Goal: Book appointment/travel/reservation

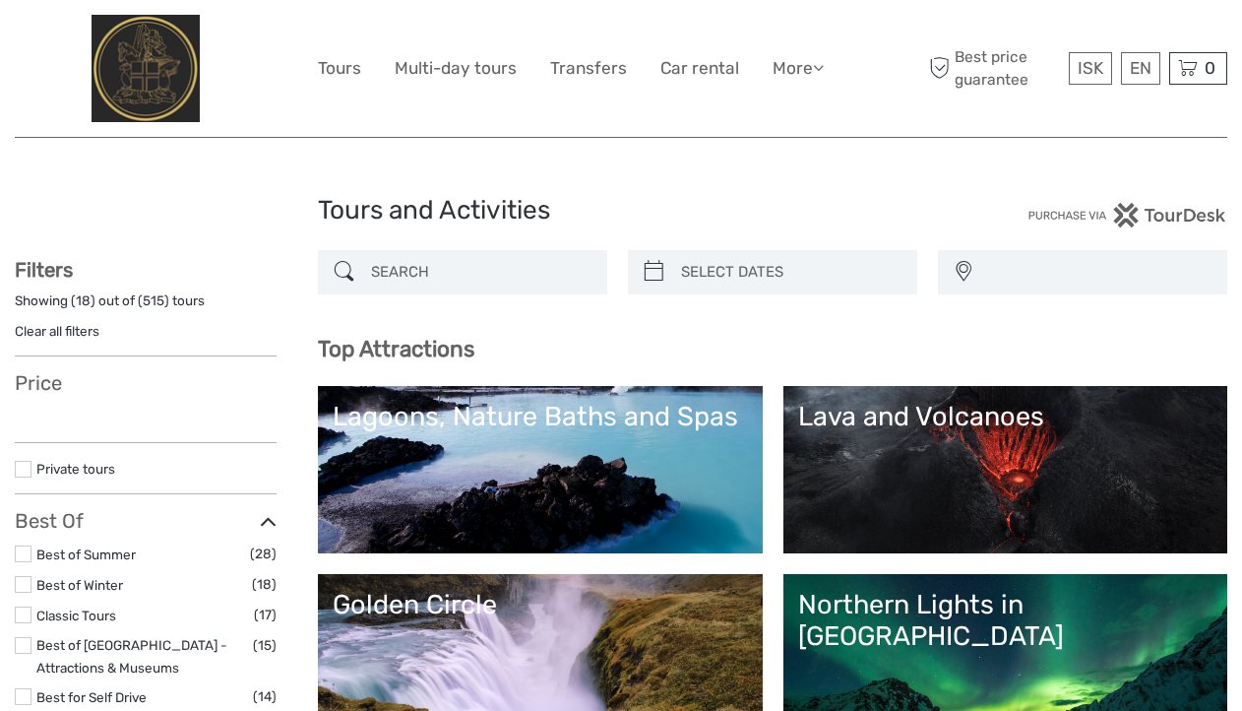
select select
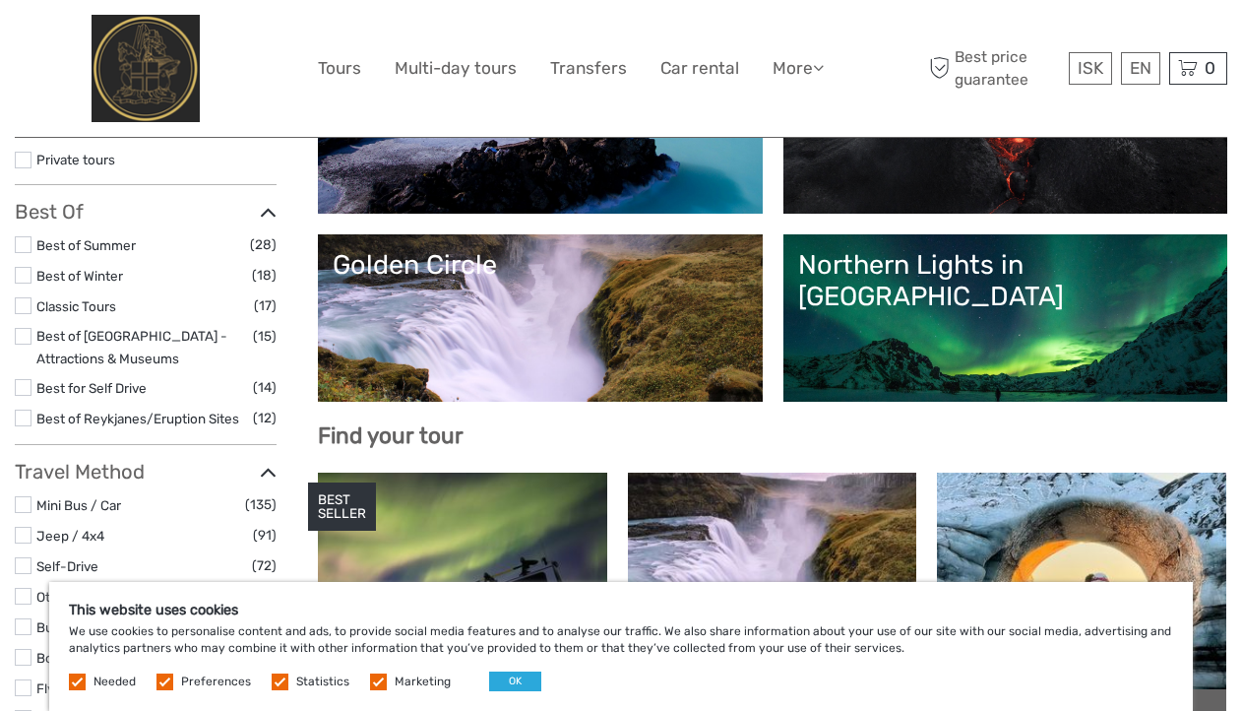
scroll to position [330, 0]
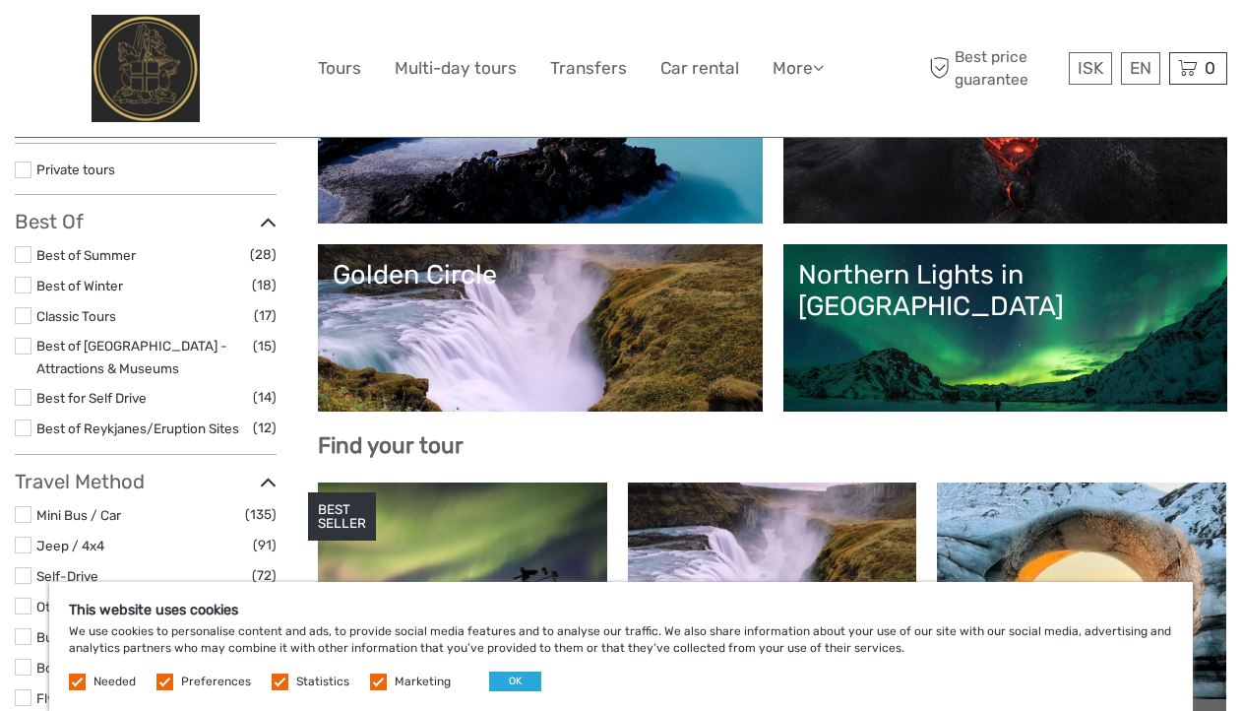
click at [1058, 337] on link "Northern Lights in [GEOGRAPHIC_DATA]" at bounding box center [1005, 328] width 415 height 138
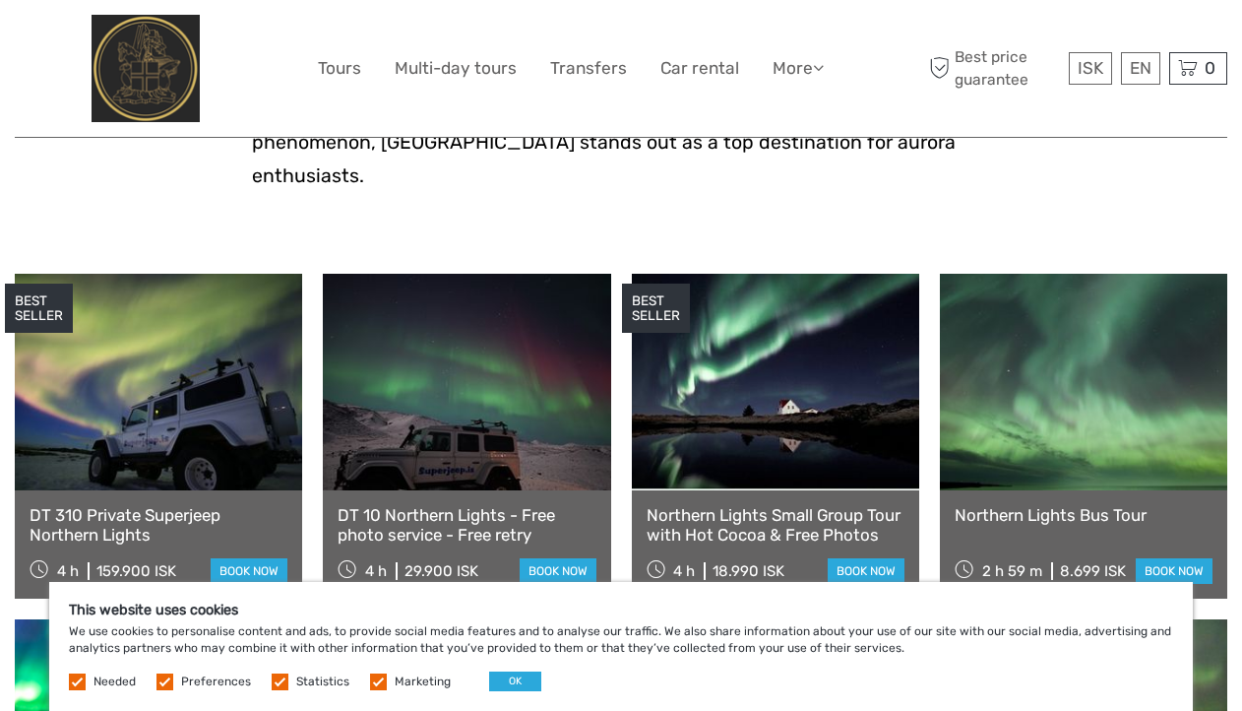
scroll to position [508, 0]
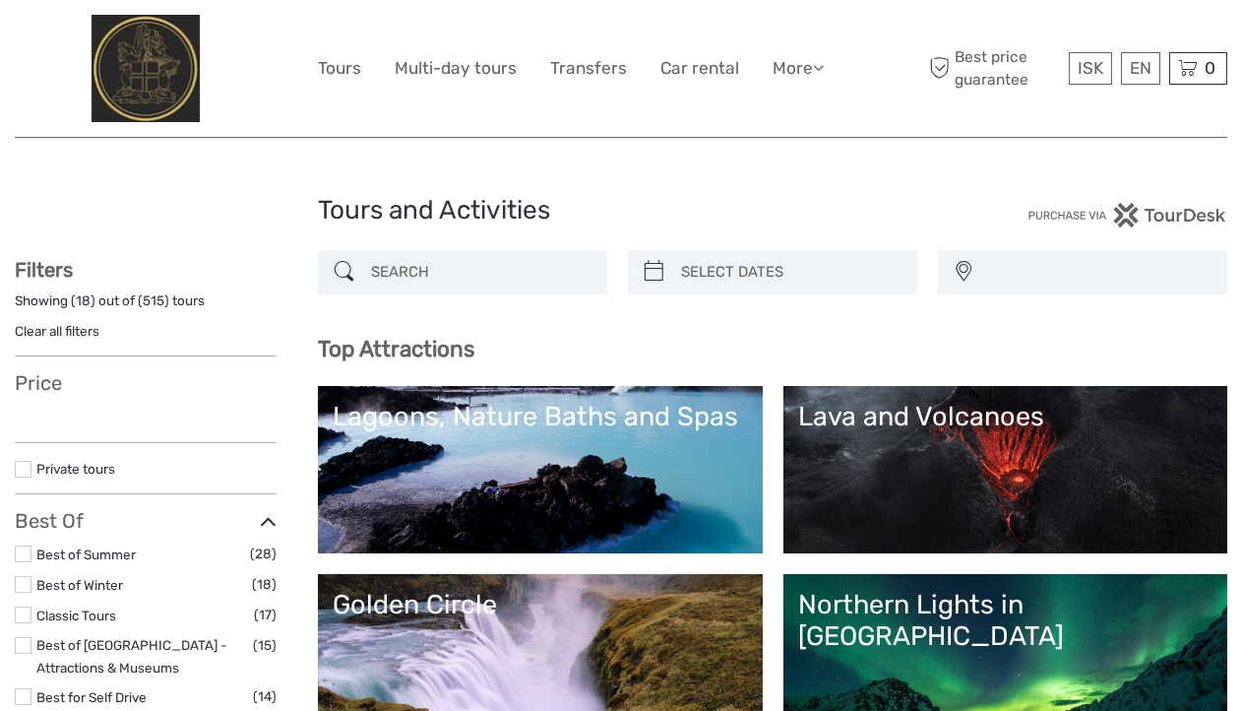
select select
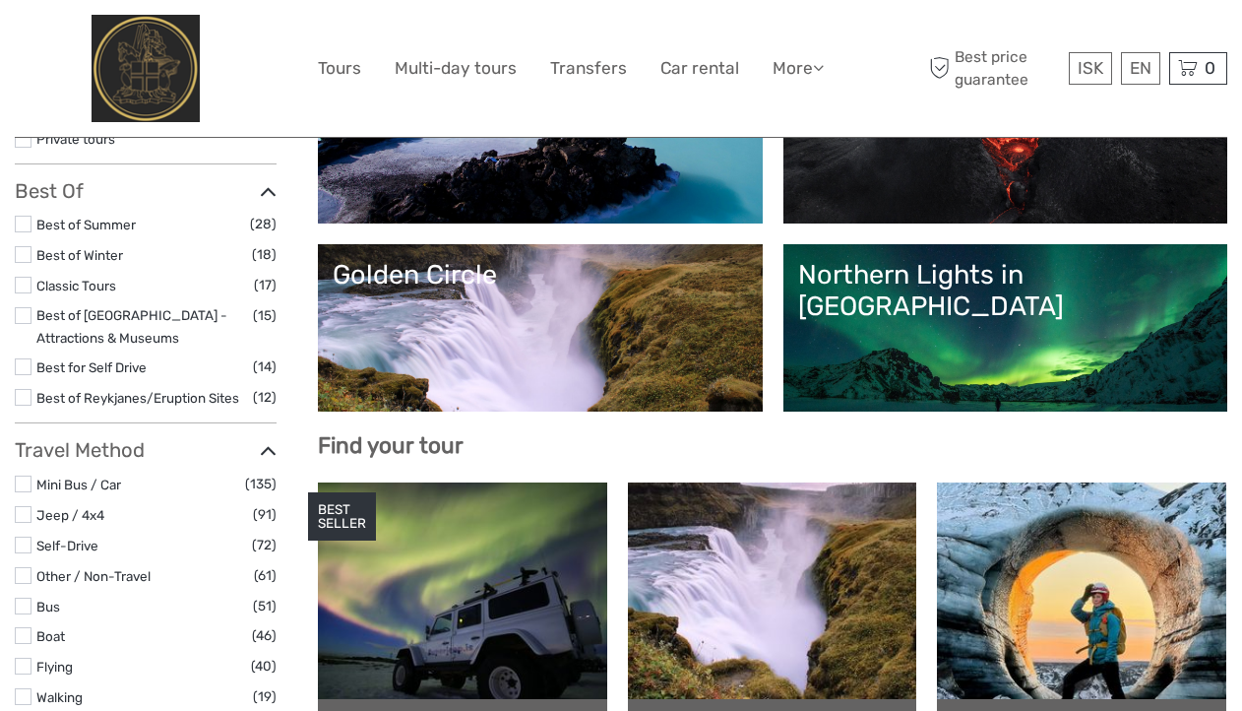
select select
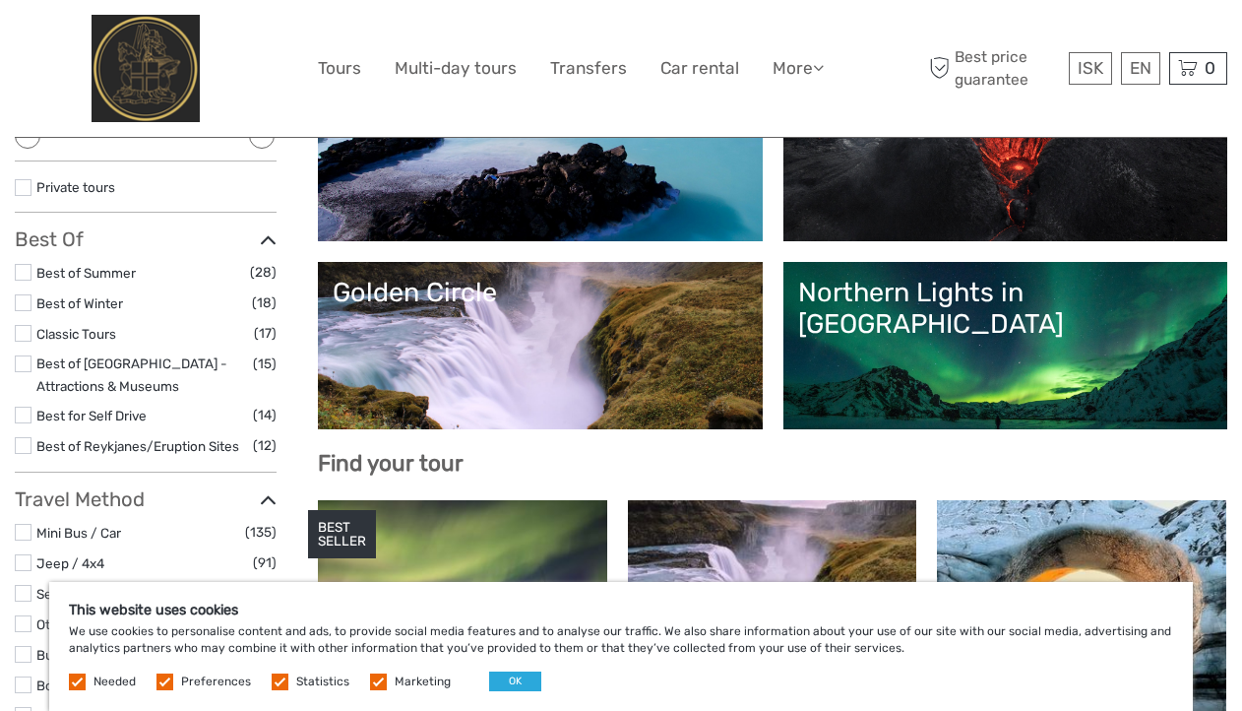
scroll to position [310, 0]
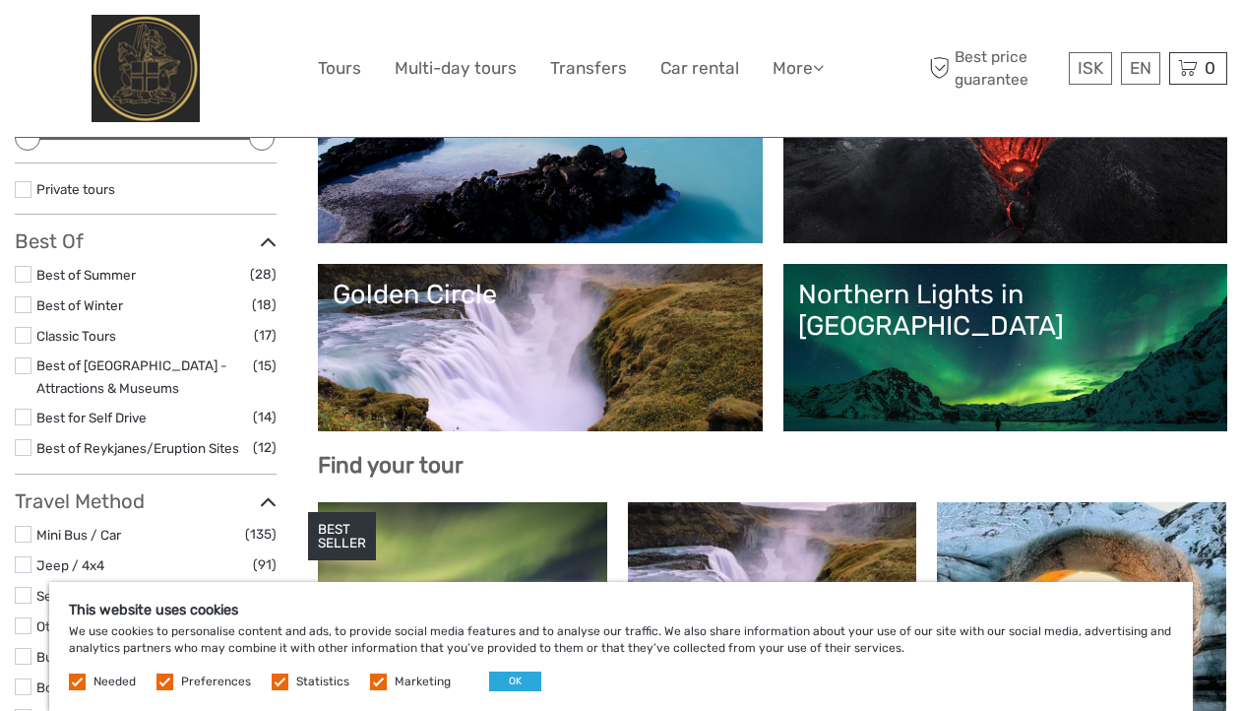
click at [713, 368] on link "Golden Circle" at bounding box center [540, 347] width 415 height 138
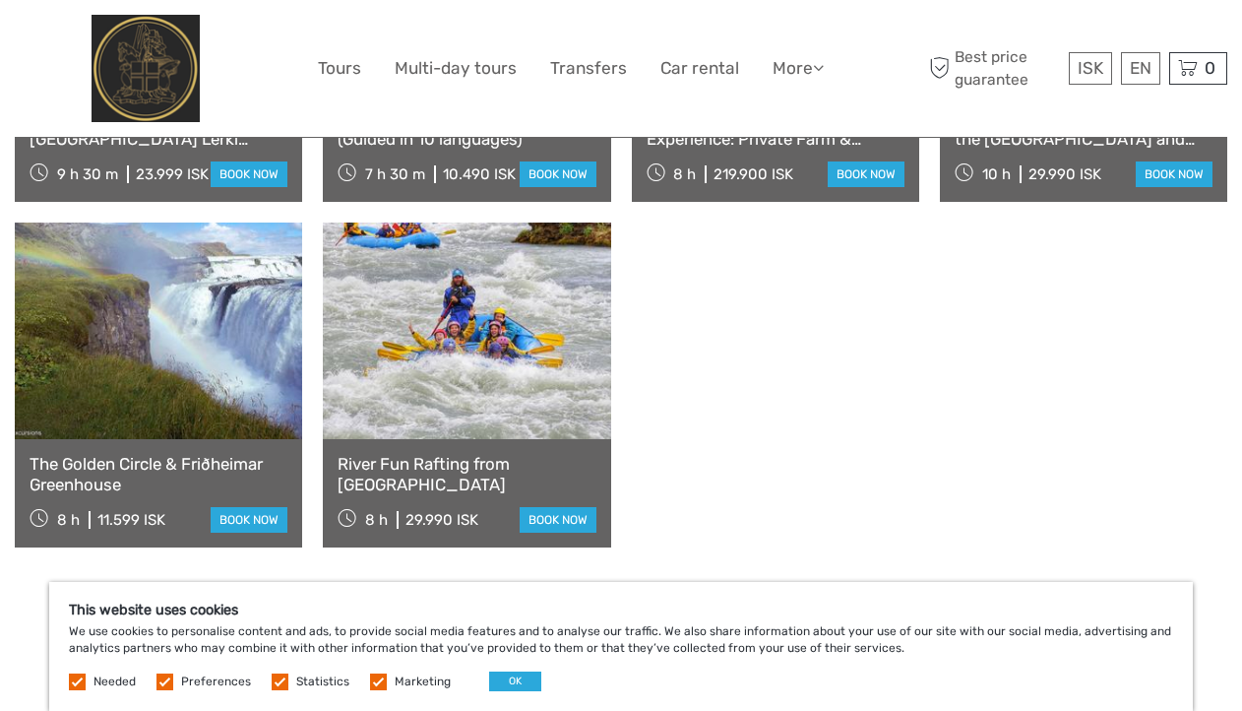
scroll to position [2021, 0]
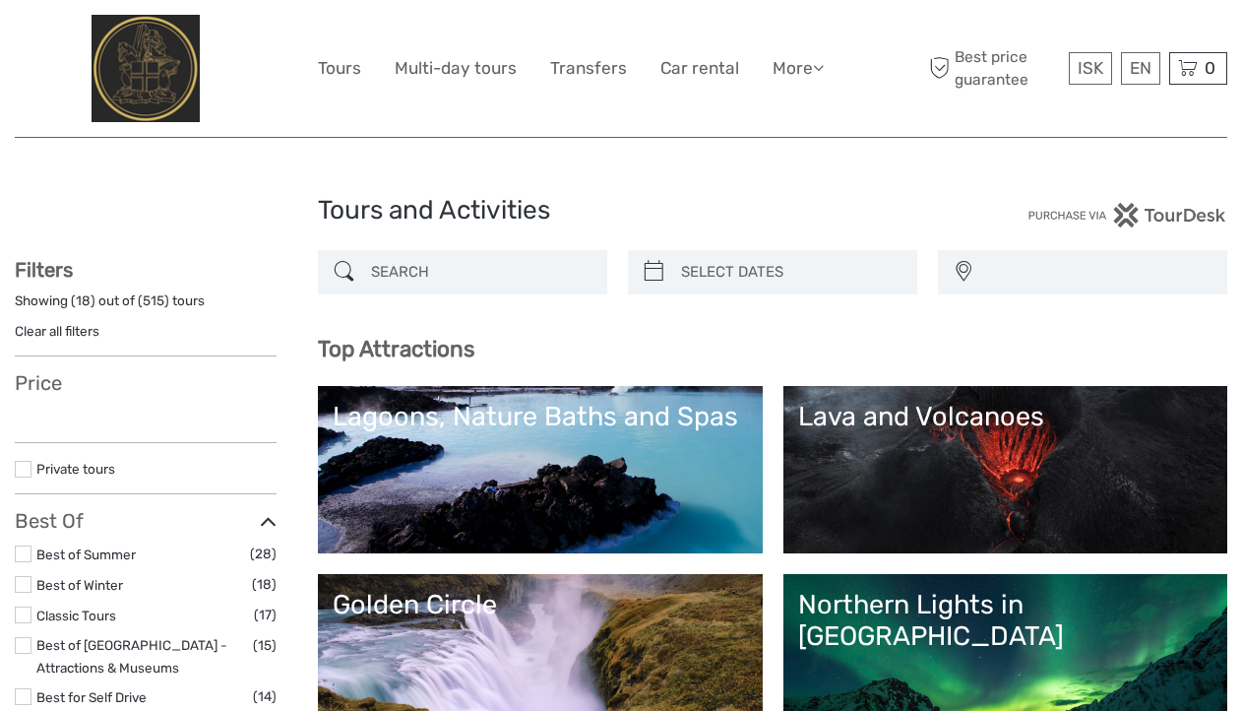
select select
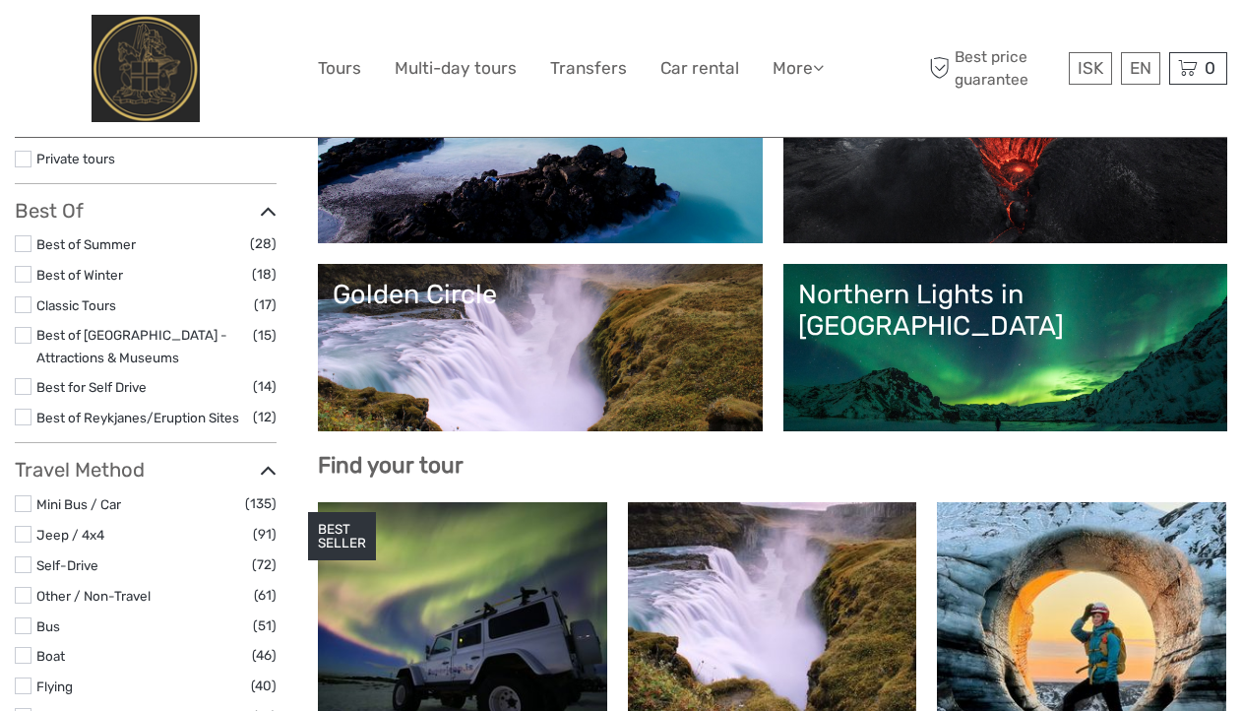
select select
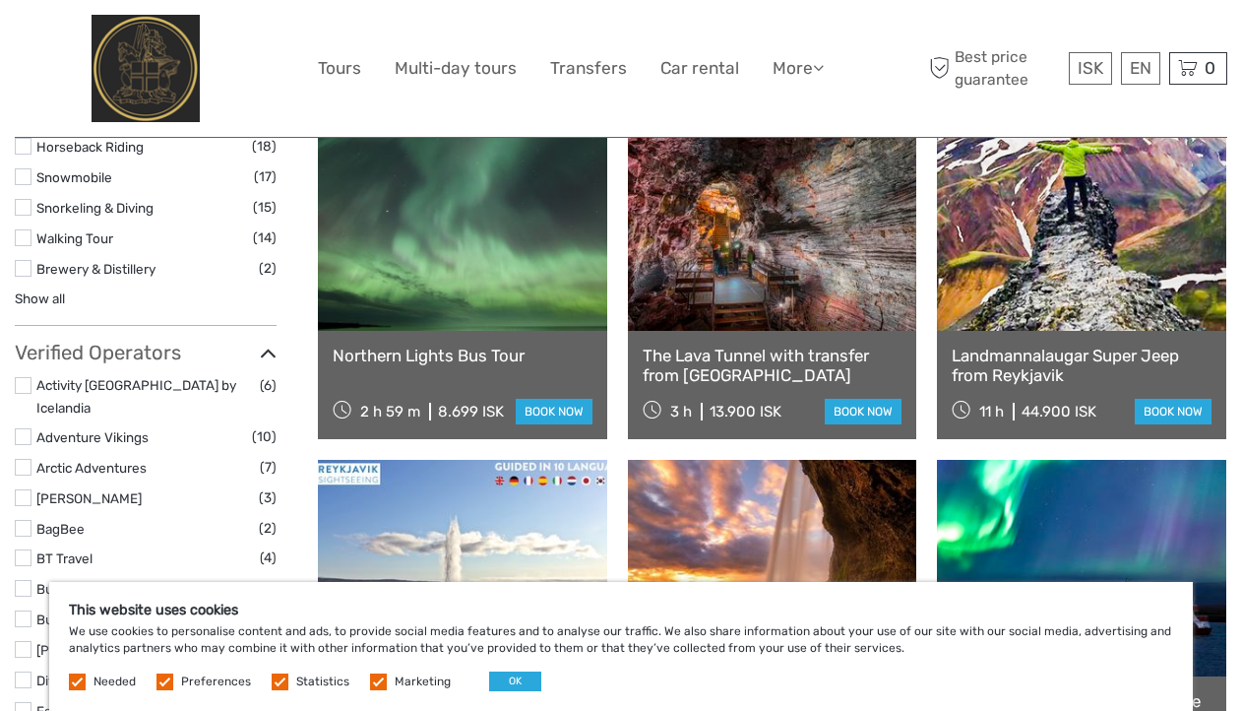
scroll to position [2093, 0]
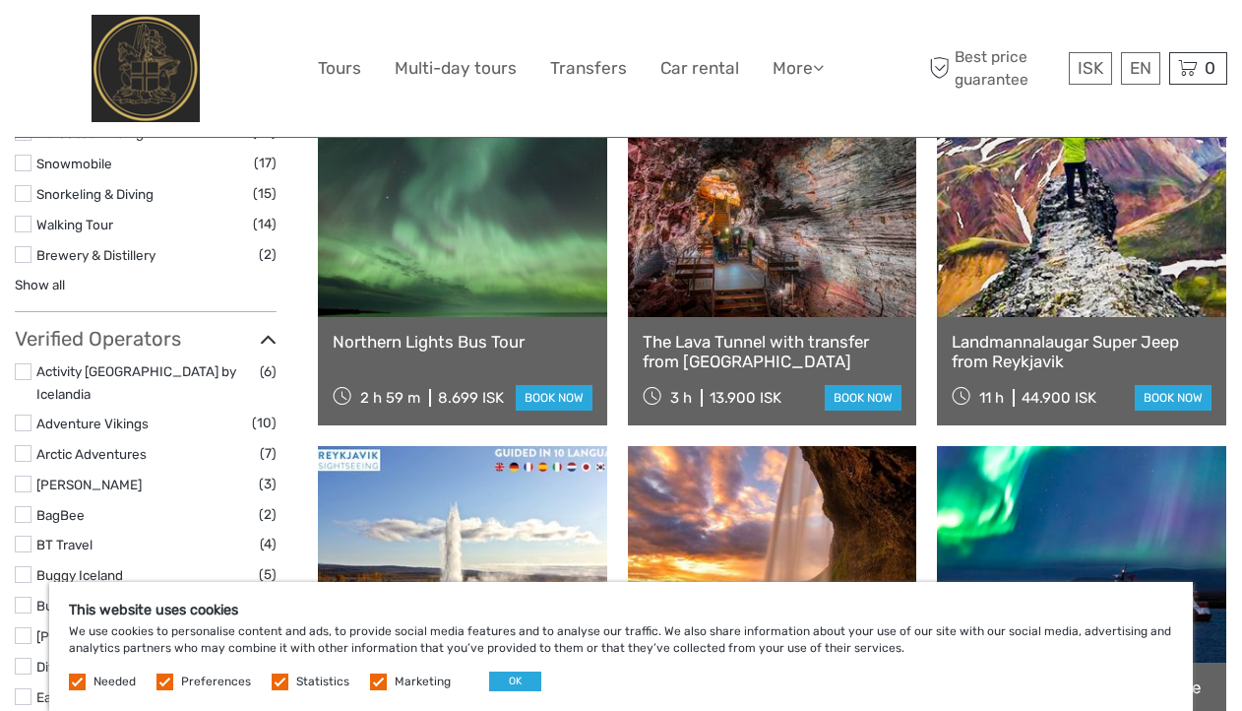
click at [449, 244] on link at bounding box center [462, 208] width 289 height 217
